Goal: Task Accomplishment & Management: Manage account settings

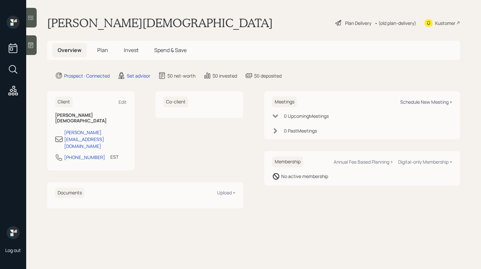
click at [406, 101] on div "Schedule New Meeting +" at bounding box center [426, 102] width 52 height 6
select select "round-robin"
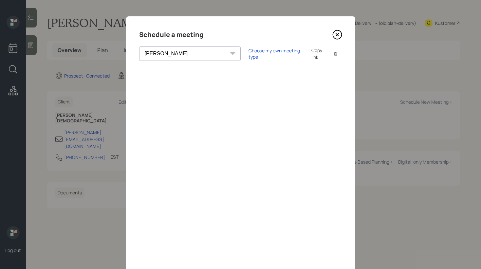
click at [151, 68] on div "Schedule a meeting Theresa Spinello Matthew Burke Aleksandra Szegda Eitan Bar-D…" at bounding box center [240, 147] width 229 height 262
click at [333, 35] on icon at bounding box center [337, 35] width 10 height 10
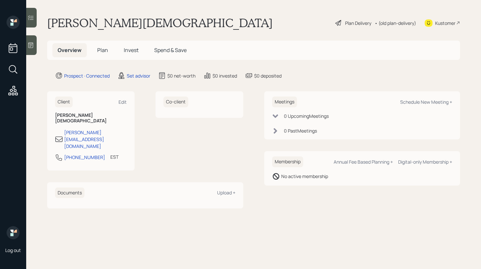
click at [30, 48] on div at bounding box center [31, 45] width 10 height 20
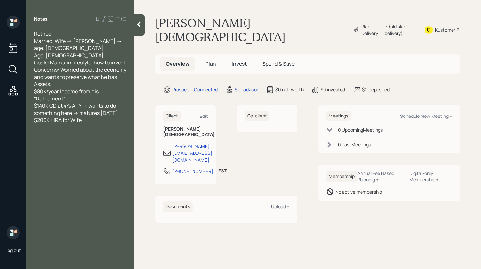
click at [137, 32] on div at bounding box center [139, 24] width 10 height 21
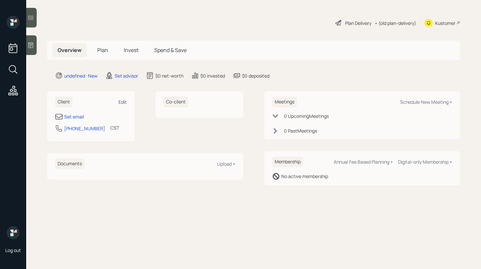
click at [124, 100] on div "Edit" at bounding box center [122, 102] width 8 height 6
